Goal: Check status: Check status

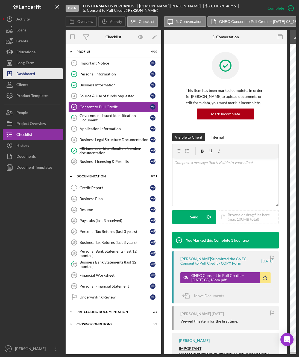
click at [36, 72] on button "Icon/Dashboard Dashboard" at bounding box center [33, 73] width 60 height 11
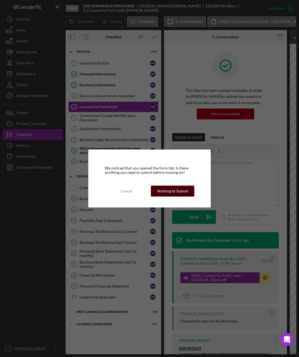
click at [160, 191] on div "Nothing to Submit" at bounding box center [172, 191] width 31 height 11
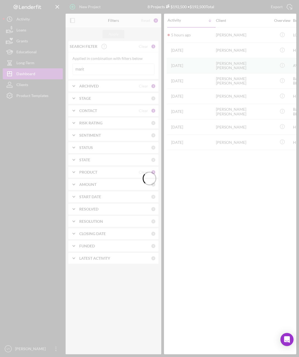
click at [118, 67] on div at bounding box center [149, 178] width 299 height 357
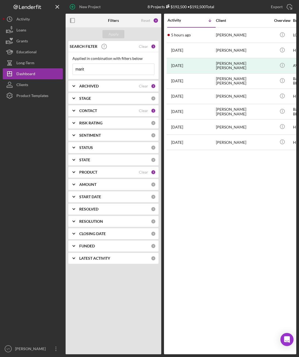
click at [114, 70] on input "marit" at bounding box center [113, 69] width 81 height 11
drag, startPoint x: 114, startPoint y: 70, endPoint x: 78, endPoint y: 69, distance: 36.1
click at [78, 69] on input "marit" at bounding box center [113, 69] width 81 height 11
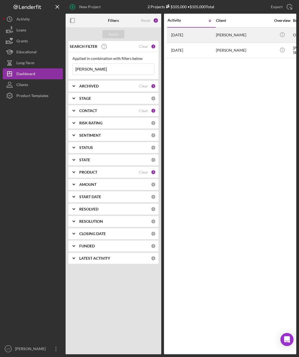
type input "[PERSON_NAME]"
click at [241, 33] on div "[PERSON_NAME]" at bounding box center [243, 35] width 55 height 14
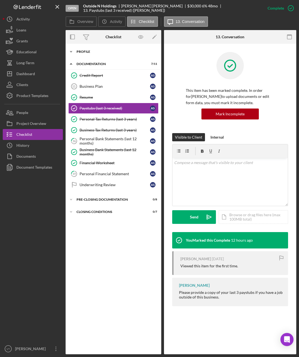
click at [74, 53] on icon "Icon/Expander" at bounding box center [71, 51] width 11 height 11
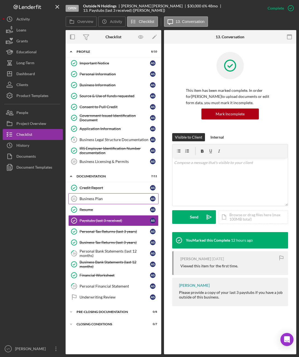
click at [97, 198] on div "Business Plan" at bounding box center [115, 198] width 71 height 4
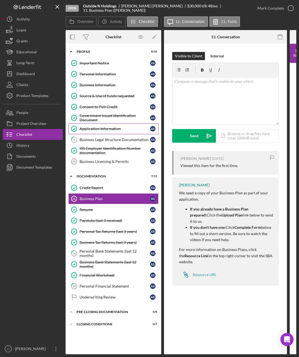
click at [102, 128] on div "Application Information" at bounding box center [115, 129] width 71 height 4
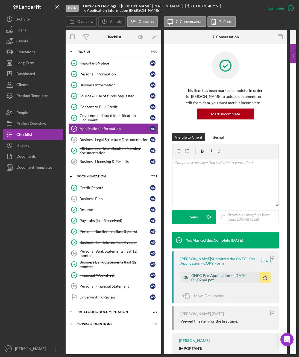
click at [234, 278] on div "GNEC Pre-Application -- [DATE] 01_02pm.pdf" at bounding box center [224, 277] width 66 height 9
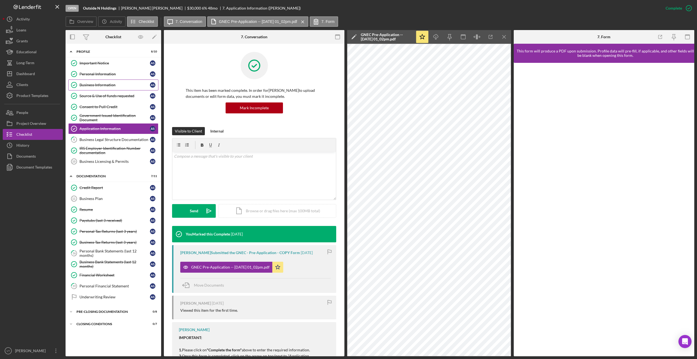
click at [97, 83] on div "Business Information" at bounding box center [115, 85] width 71 height 4
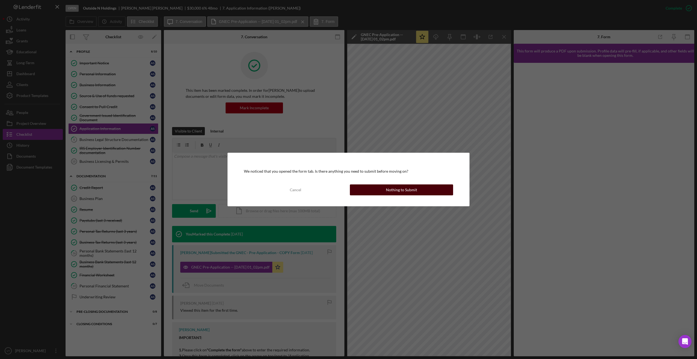
click at [299, 186] on button "Nothing to Submit" at bounding box center [401, 189] width 103 height 11
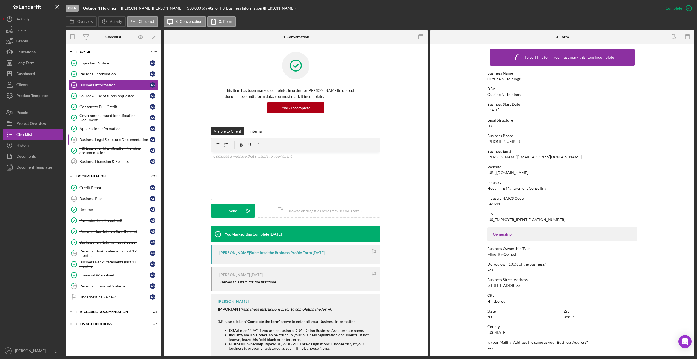
click at [101, 137] on link "8 Business Legal Structure Documentation A S" at bounding box center [113, 139] width 90 height 11
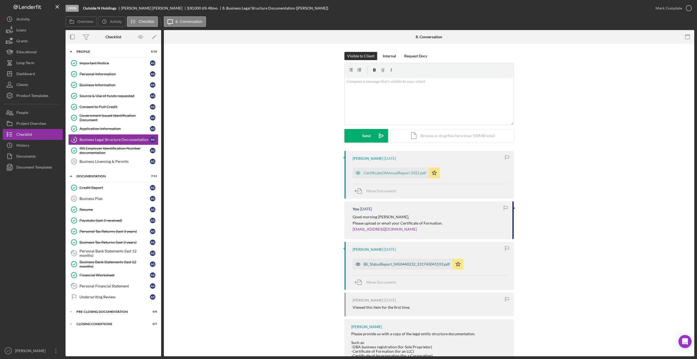
click at [299, 262] on div "BE_StatusReport_0450440232_231743041593.pdf" at bounding box center [407, 264] width 86 height 4
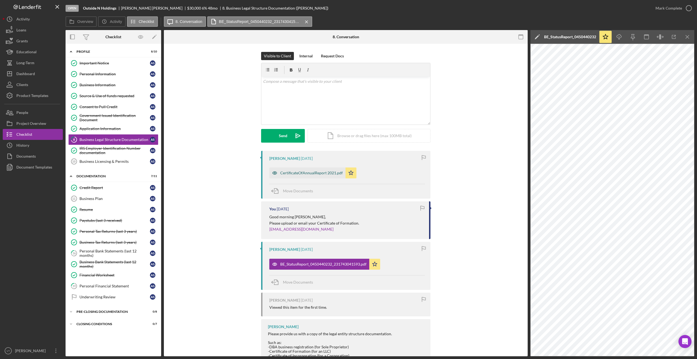
click at [299, 172] on div "CertificateOfAnnualReport 2021.pdf" at bounding box center [311, 173] width 63 height 4
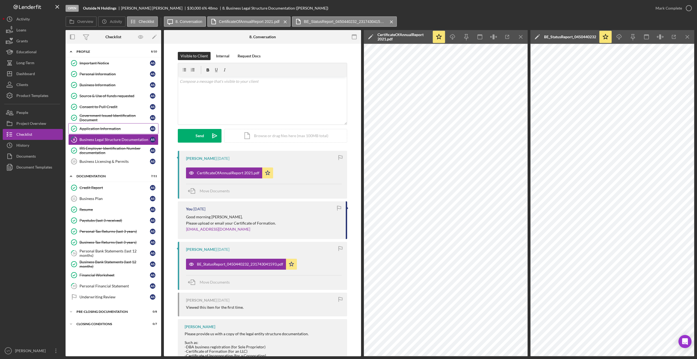
click at [100, 127] on div "Application Information" at bounding box center [115, 129] width 71 height 4
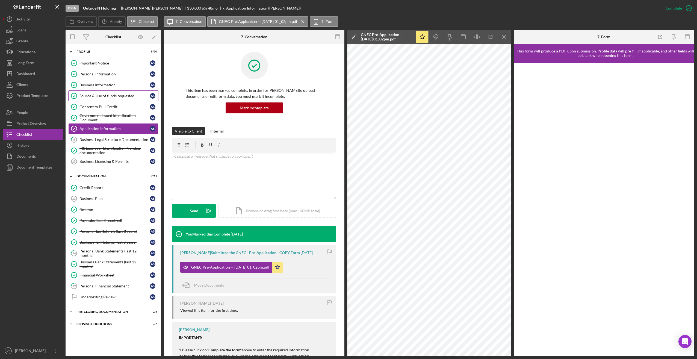
click at [111, 98] on div "Source & Use of funds requested" at bounding box center [115, 96] width 71 height 4
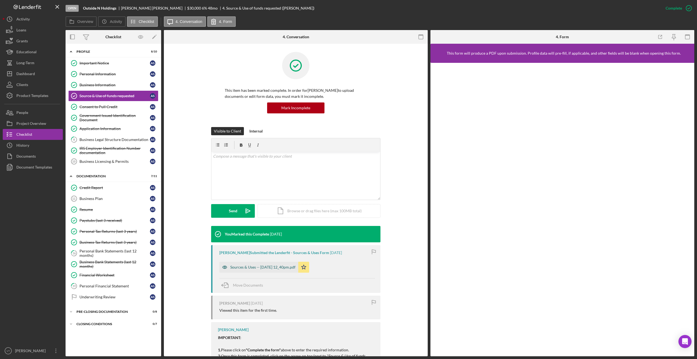
click at [240, 268] on div "Sources & Uses -- [DATE] 12_40pm.pdf" at bounding box center [262, 267] width 65 height 4
